Goal: Download file/media

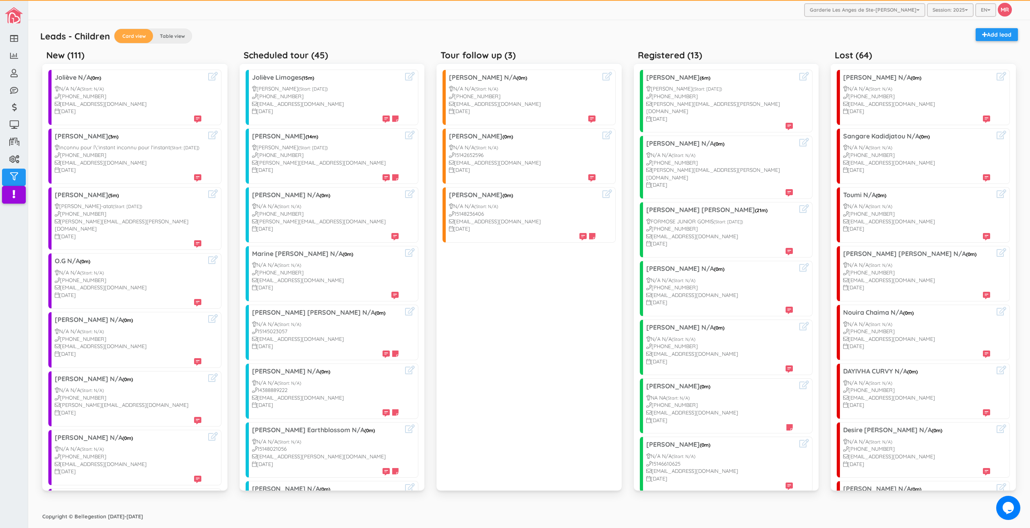
drag, startPoint x: 0, startPoint y: 0, endPoint x: 514, endPoint y: 255, distance: 574.1
drag, startPoint x: 514, startPoint y: 255, endPoint x: 470, endPoint y: 288, distance: 55.2
click at [472, 286] on div "Julia Bernard N/A (0m) N/A N/A (Start: N/A) 1438-459-3646 juliabernard1991@gmai…" at bounding box center [529, 277] width 185 height 428
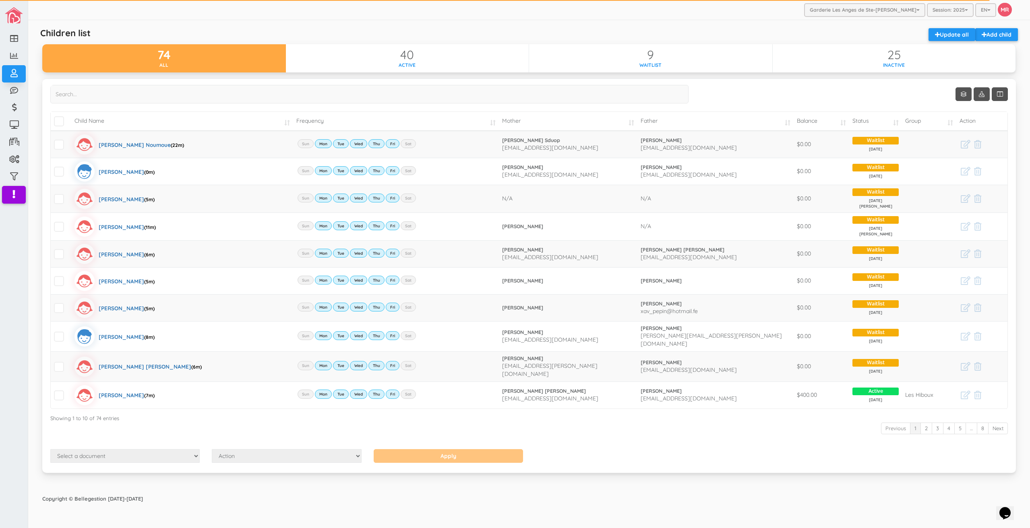
click at [441, 7] on div "Garderie Les Anges de Ste-Therese Garderie Les Anges de Ste-Therese Garderie Le…" at bounding box center [529, 10] width 1002 height 20
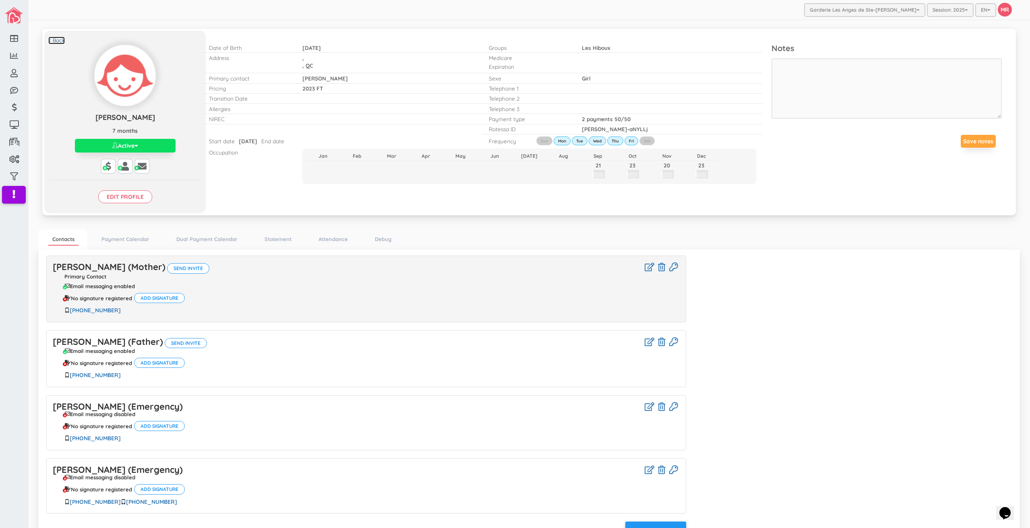
click at [60, 39] on link "< Back" at bounding box center [56, 41] width 17 height 8
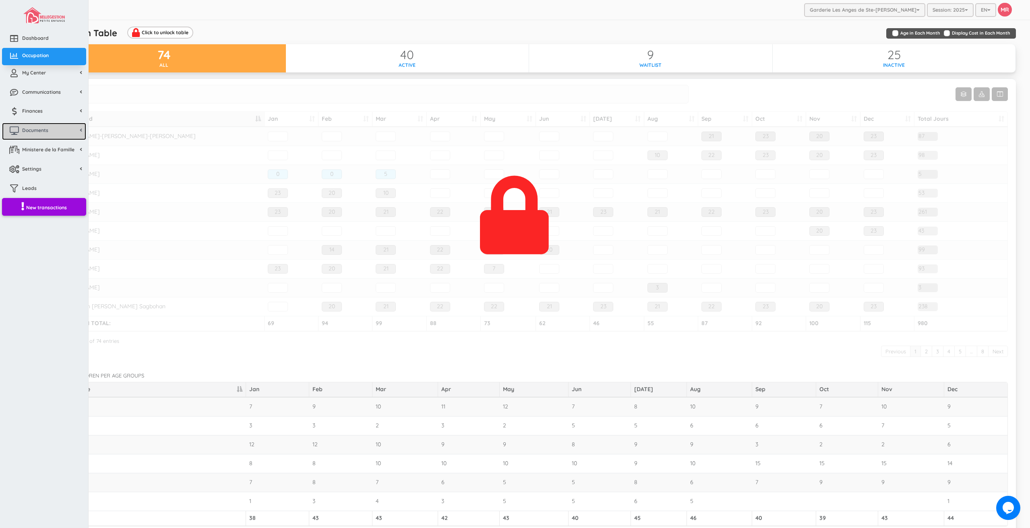
click at [43, 132] on span "Documents" at bounding box center [35, 130] width 26 height 7
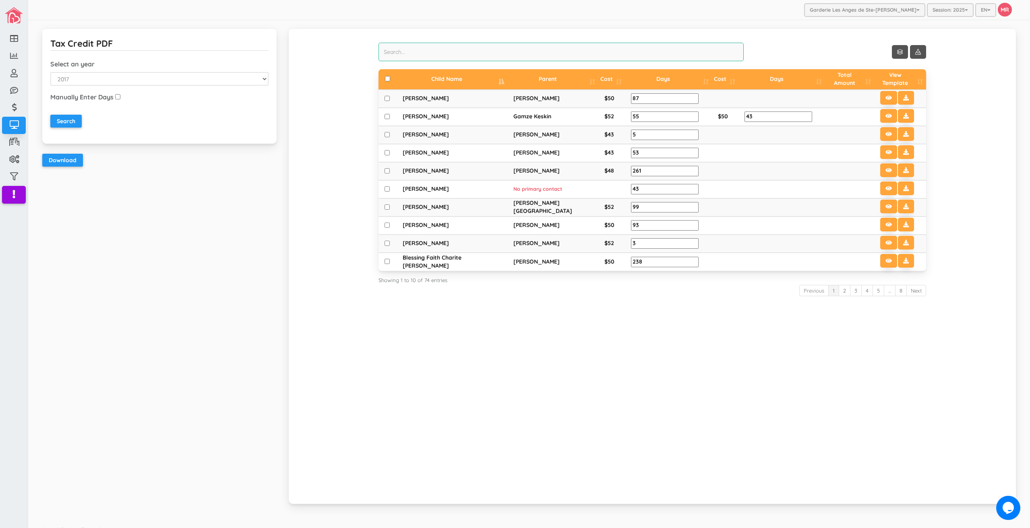
click at [452, 44] on input "search" at bounding box center [561, 52] width 365 height 19
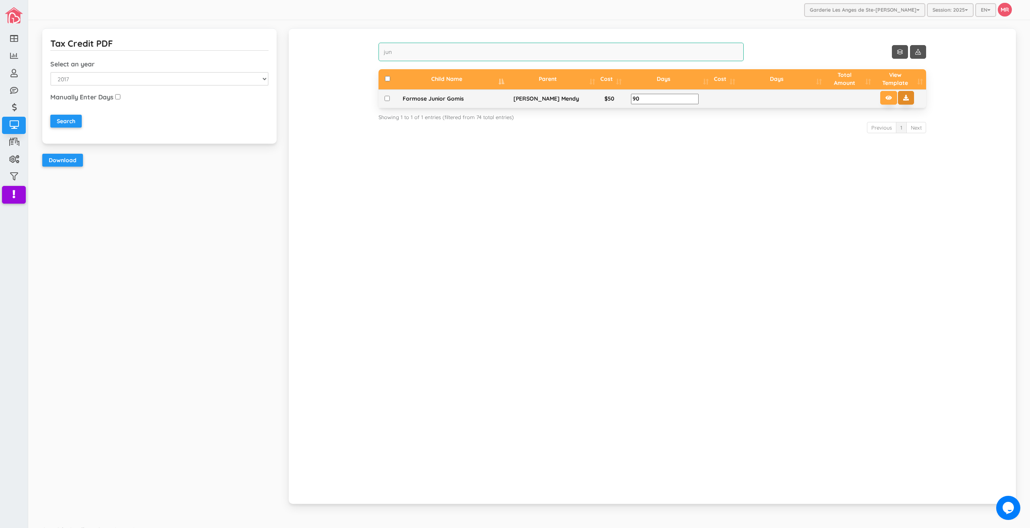
type input "jun"
click at [904, 98] on icon at bounding box center [907, 98] width 6 height 6
